Goal: Find specific page/section: Find specific page/section

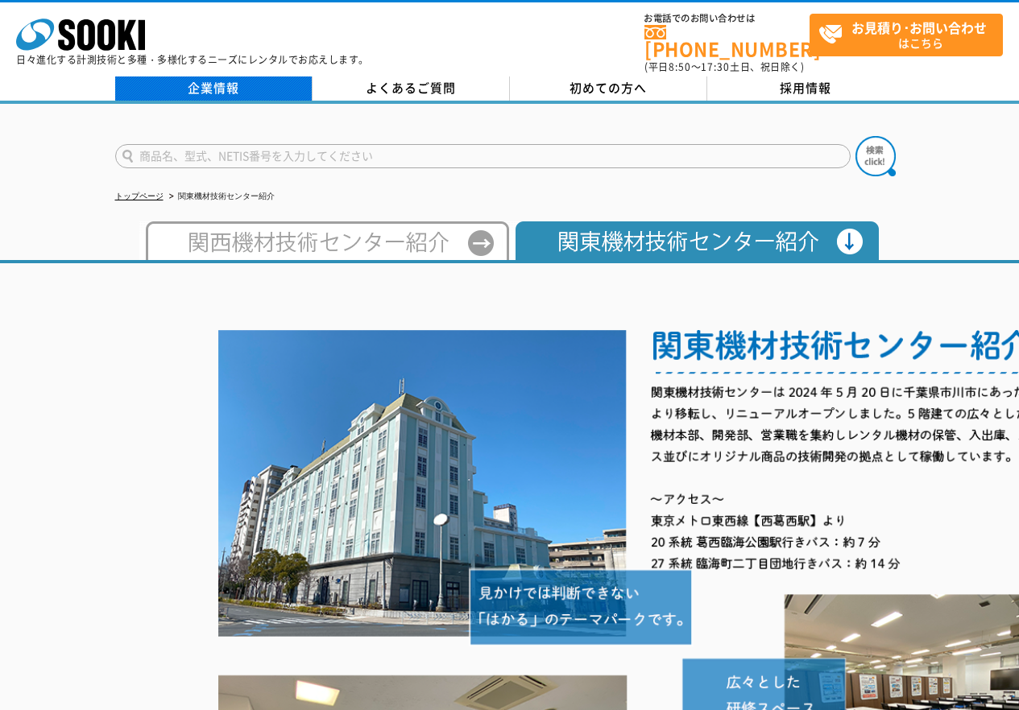
click at [230, 80] on link "企業情報" at bounding box center [213, 88] width 197 height 24
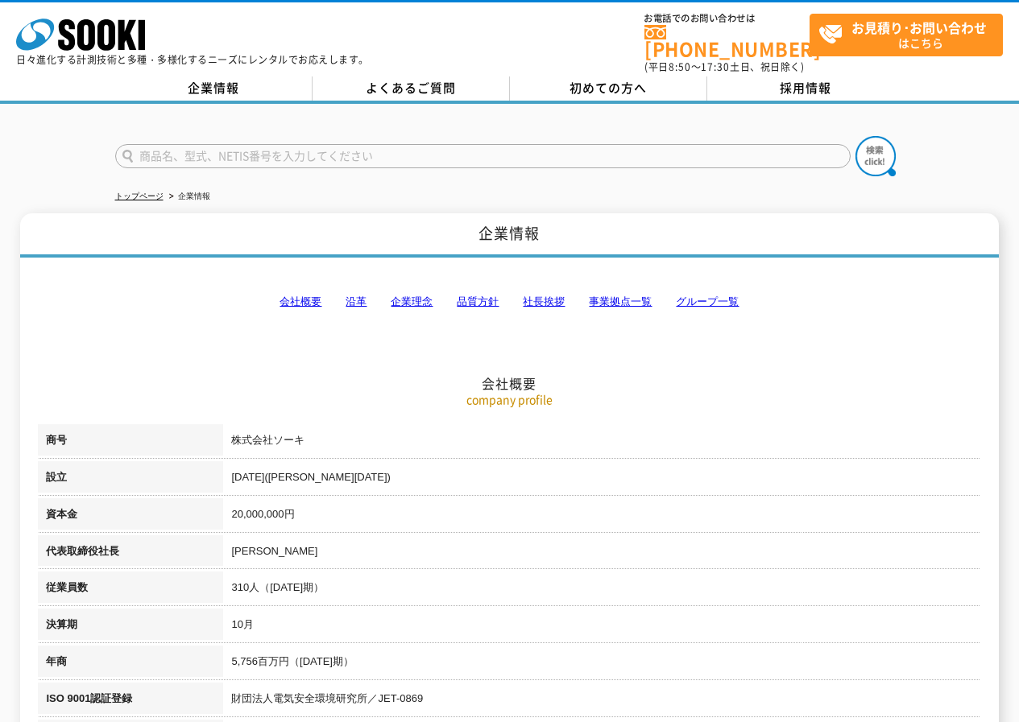
click at [631, 296] on link "事業拠点一覧" at bounding box center [620, 302] width 63 height 12
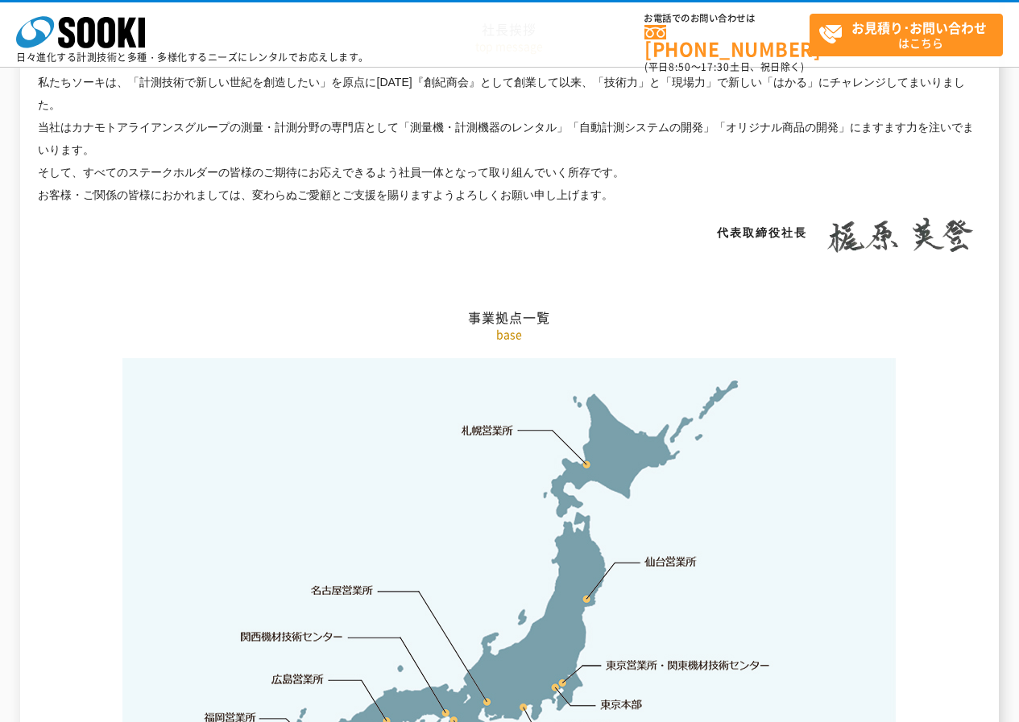
scroll to position [3234, 0]
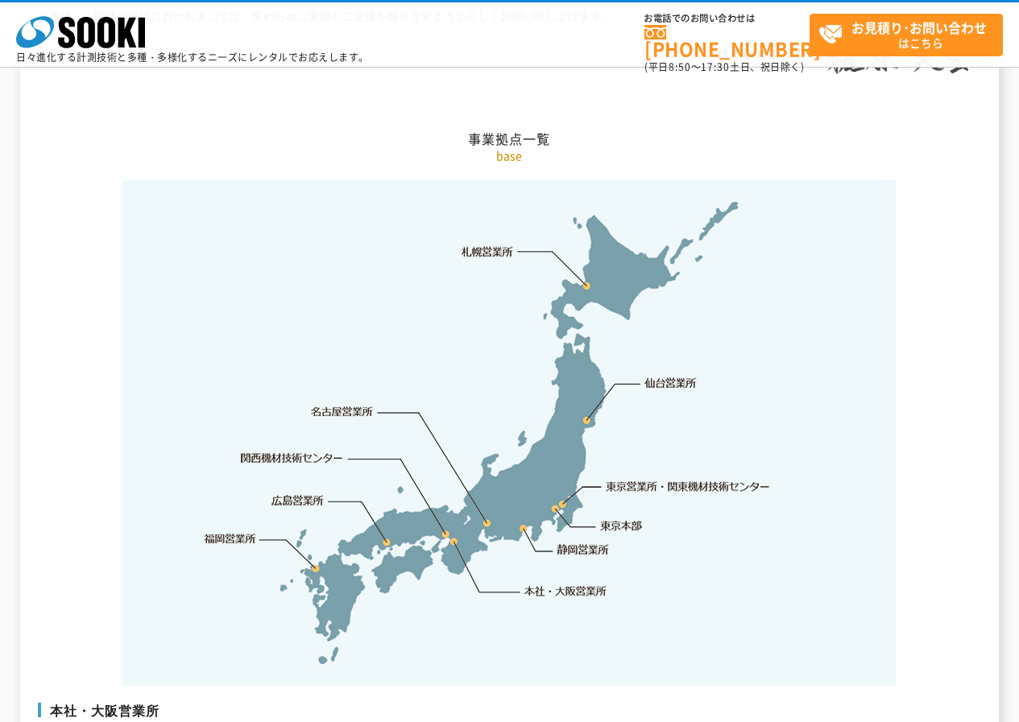
click at [619, 478] on link "東京営業所・関東機材技術センター" at bounding box center [688, 486] width 165 height 16
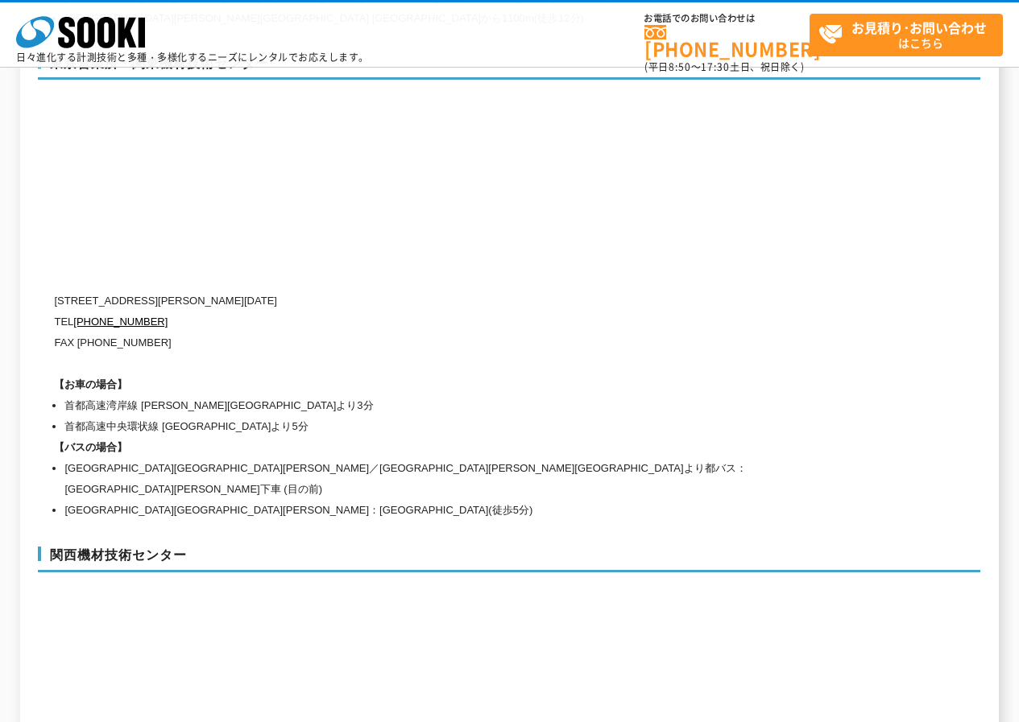
scroll to position [6803, 0]
